Goal: Transaction & Acquisition: Book appointment/travel/reservation

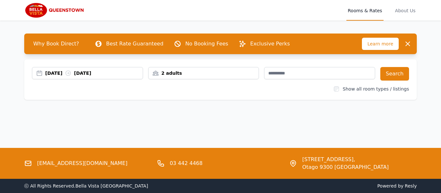
click at [202, 70] on div "2 adults" at bounding box center [203, 73] width 110 height 6
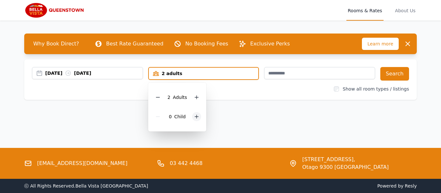
click at [196, 116] on icon at bounding box center [196, 116] width 5 height 5
click at [226, 117] on div "Why Book Direct? Best Rate Guaranteed No Booking Fees Exclusive Perks Learn mor…" at bounding box center [220, 69] width 413 height 97
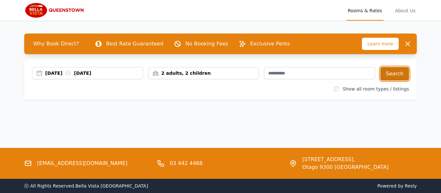
click at [397, 72] on button "Search" at bounding box center [394, 74] width 29 height 14
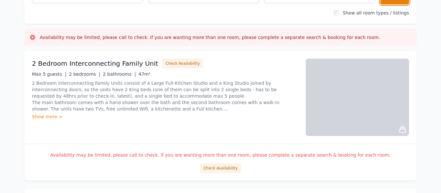
scroll to position [84, 0]
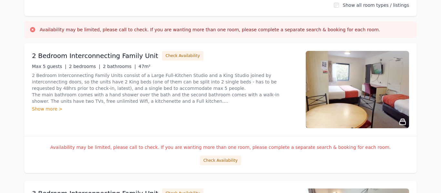
click at [49, 108] on div "Show more >" at bounding box center [165, 109] width 266 height 6
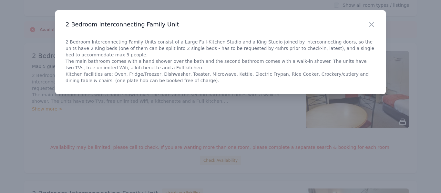
click at [112, 112] on div at bounding box center [220, 96] width 441 height 193
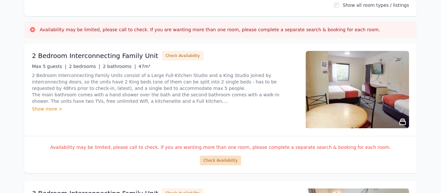
click at [222, 163] on button "Check Availability" at bounding box center [220, 161] width 41 height 10
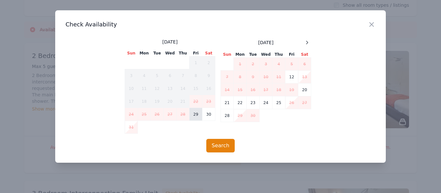
click at [195, 111] on td "29" at bounding box center [195, 114] width 13 height 13
click at [206, 114] on td "30" at bounding box center [208, 114] width 13 height 13
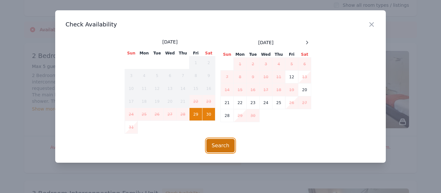
click at [220, 143] on button "Search" at bounding box center [220, 146] width 29 height 14
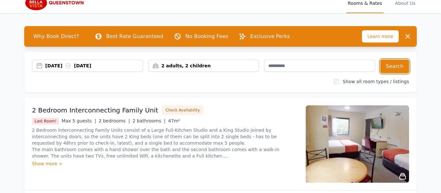
scroll to position [7, 0]
